Goal: Task Accomplishment & Management: Manage account settings

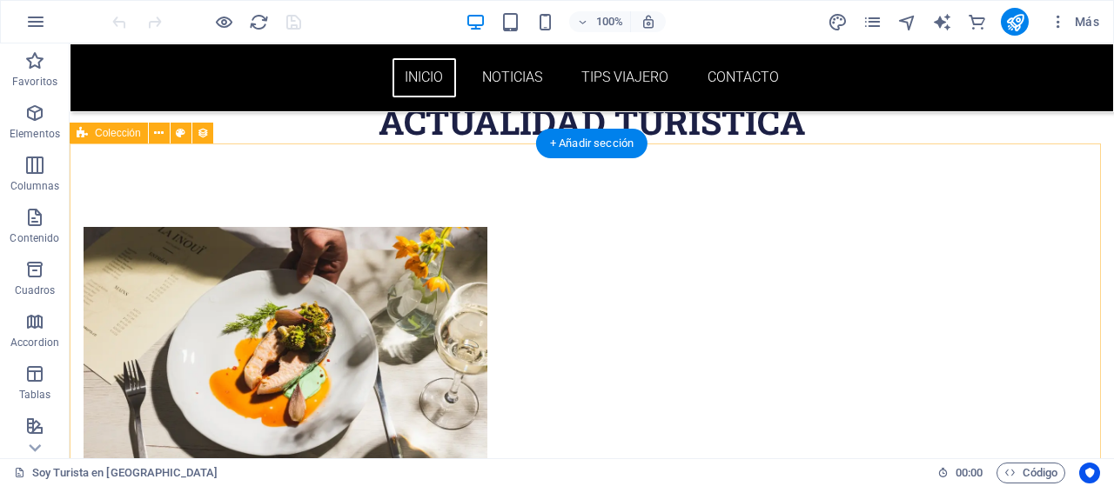
scroll to position [609, 0]
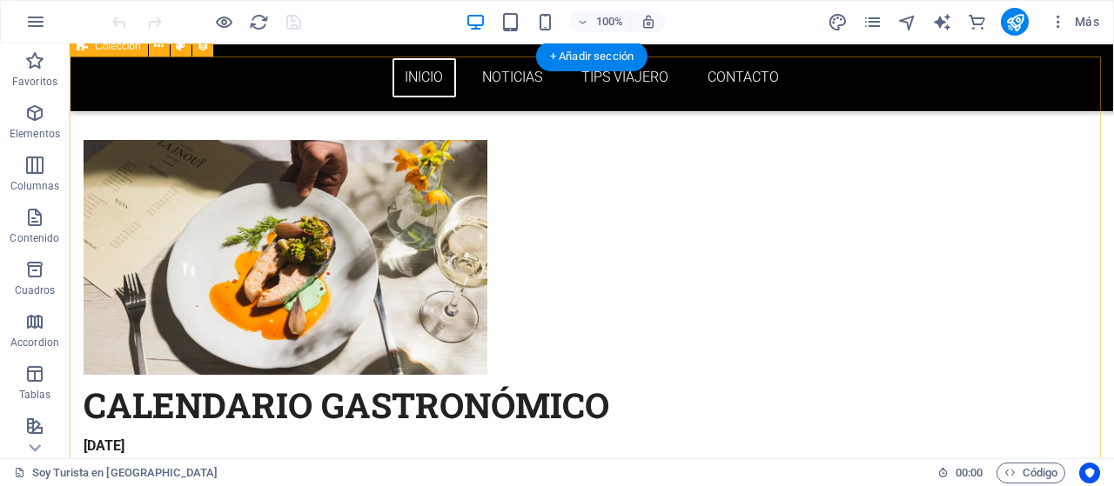
drag, startPoint x: 154, startPoint y: 134, endPoint x: 442, endPoint y: 206, distance: 297.0
select select "columns.publishing_date_DESC"
select select "columns.status"
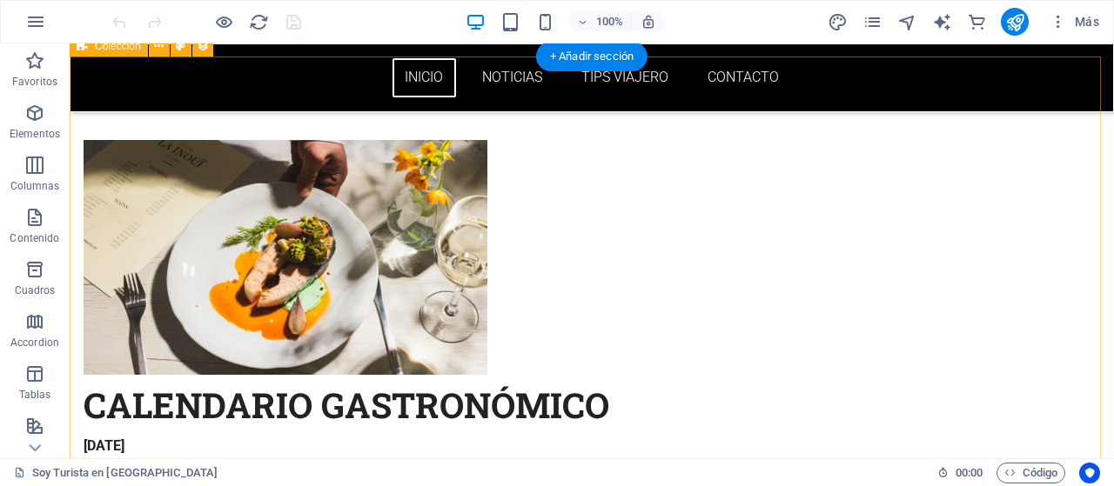
select select "columns.publishing_date"
select select "past"
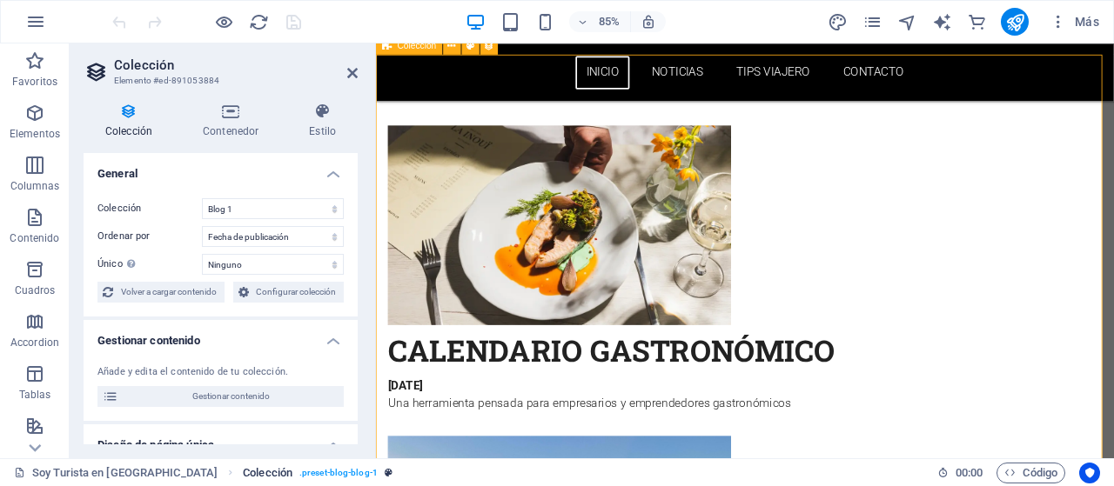
click at [299, 471] on span ". preset-blog-blog-1" at bounding box center [338, 473] width 78 height 21
click at [299, 473] on span ". preset-blog-blog-1" at bounding box center [338, 473] width 78 height 21
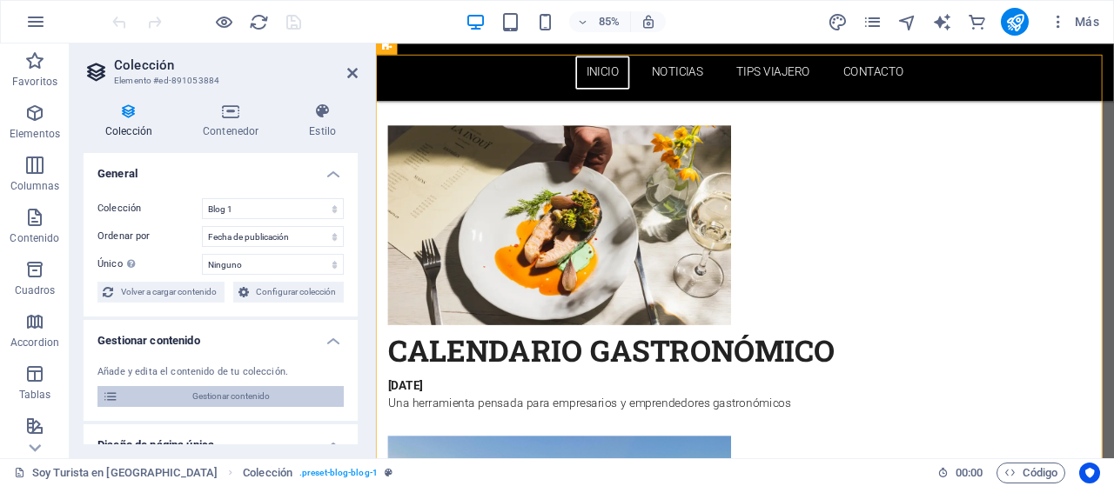
click at [232, 392] on span "Gestionar contenido" at bounding box center [231, 396] width 215 height 21
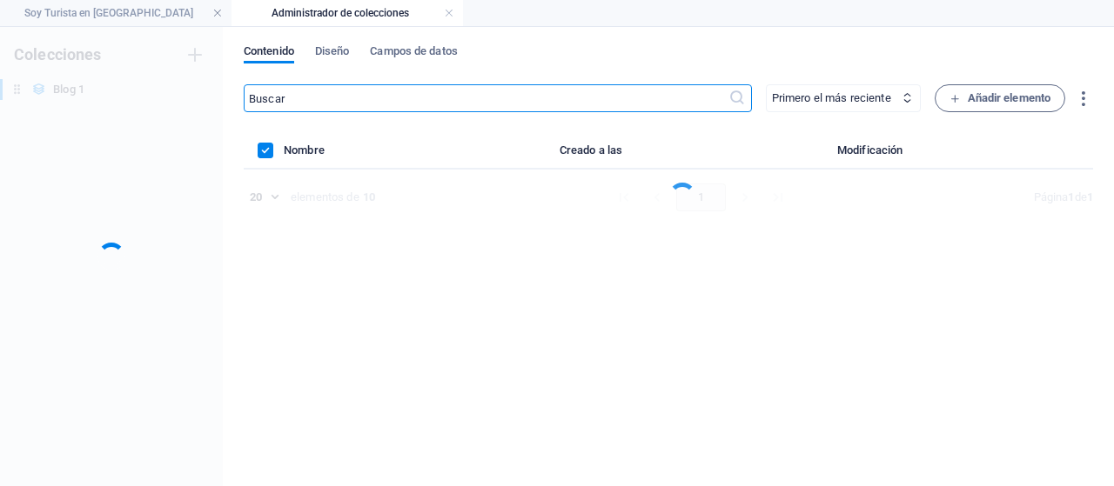
scroll to position [0, 0]
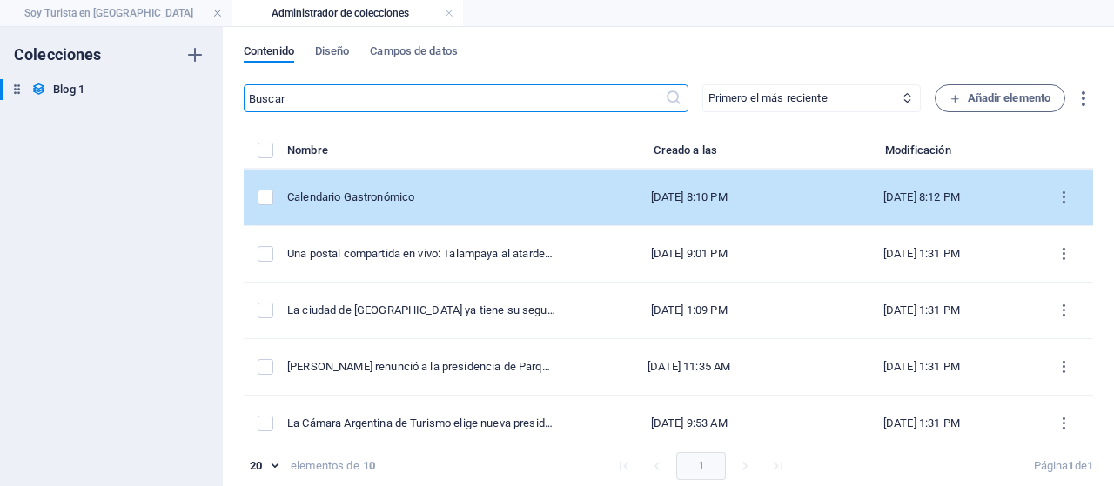
click at [593, 201] on div "[DATE] 8:10 PM" at bounding box center [688, 198] width 211 height 16
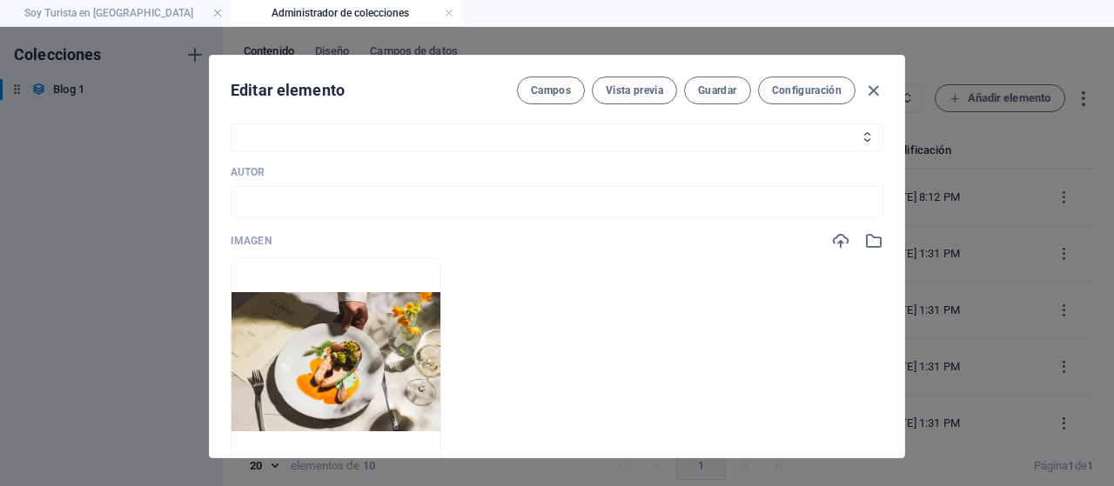
scroll to position [696, 0]
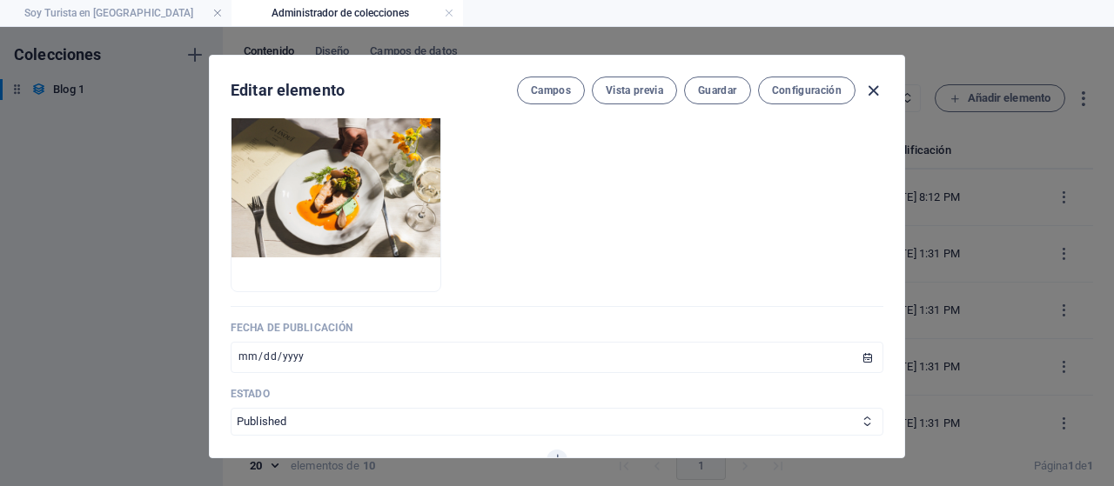
click at [877, 91] on icon "button" at bounding box center [873, 91] width 20 height 20
